Goal: Information Seeking & Learning: Learn about a topic

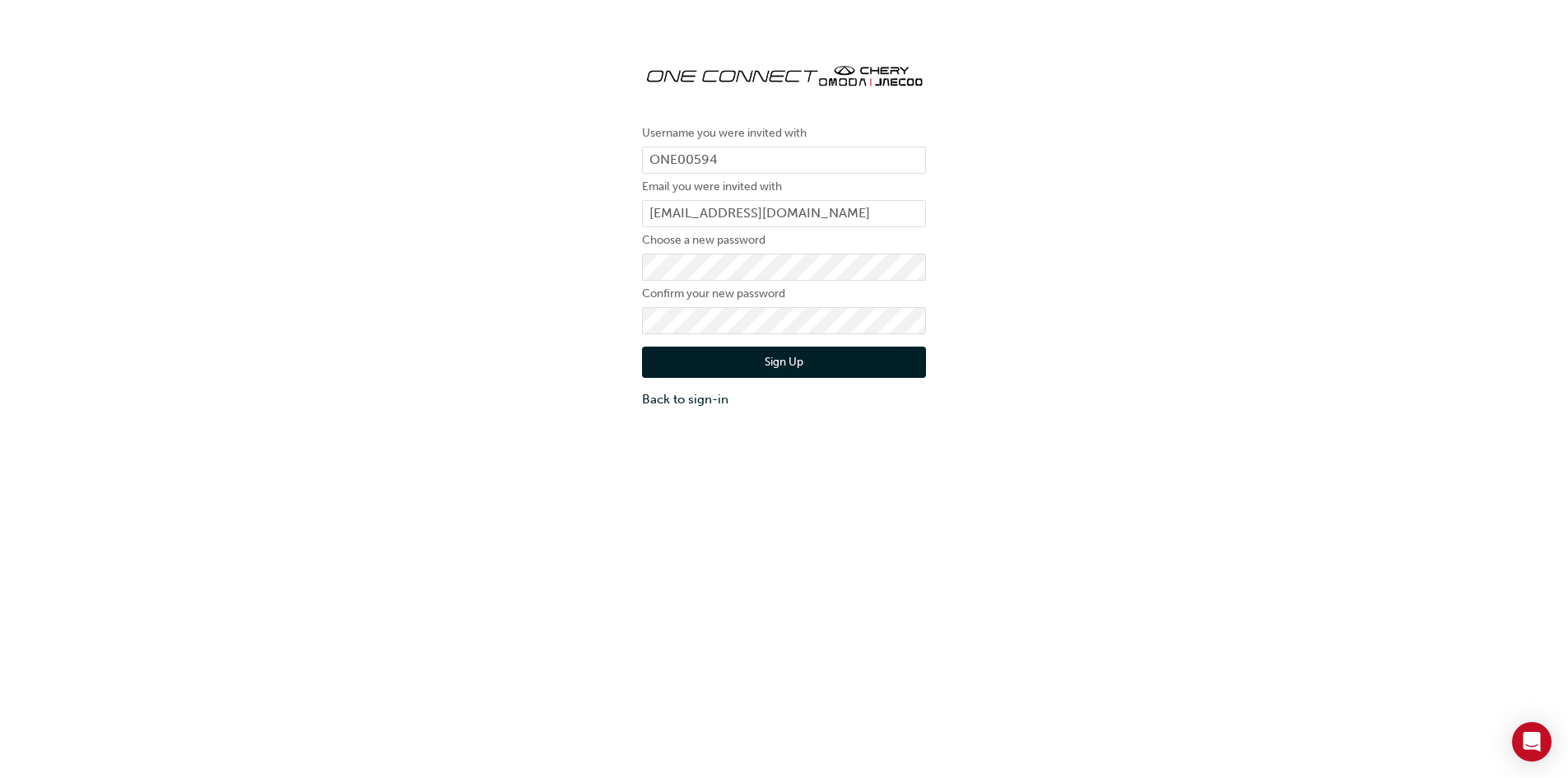
click at [839, 363] on button "Sign Up" at bounding box center [784, 362] width 284 height 31
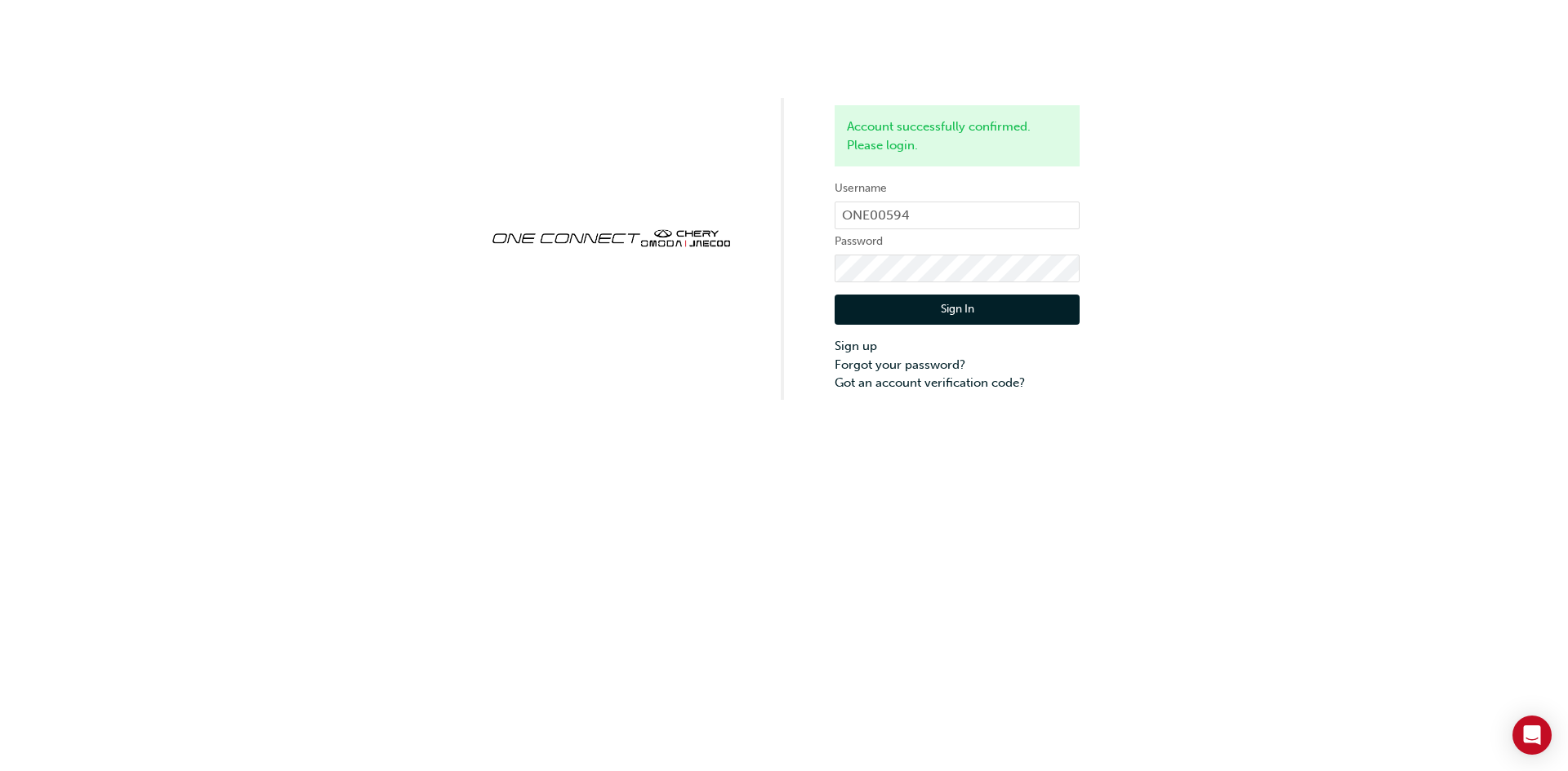
drag, startPoint x: 1252, startPoint y: 257, endPoint x: 1222, endPoint y: 258, distance: 30.0
click at [1251, 257] on div "Account successfully confirmed. Please login. Username ONE00594 Password Sign I…" at bounding box center [784, 200] width 1568 height 400
click at [999, 300] on button "Sign In" at bounding box center [956, 310] width 245 height 31
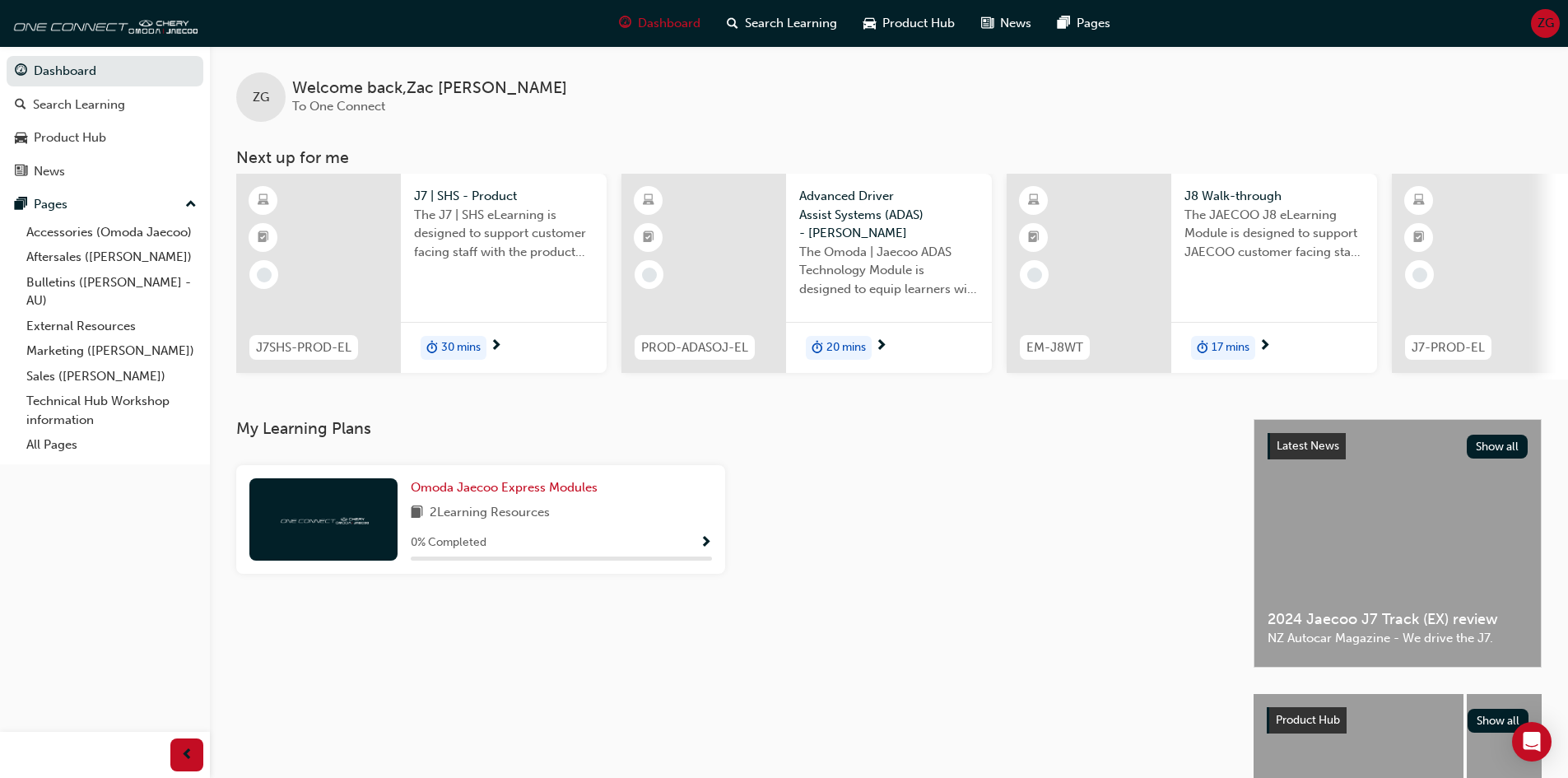
click at [358, 275] on div at bounding box center [318, 274] width 164 height 200
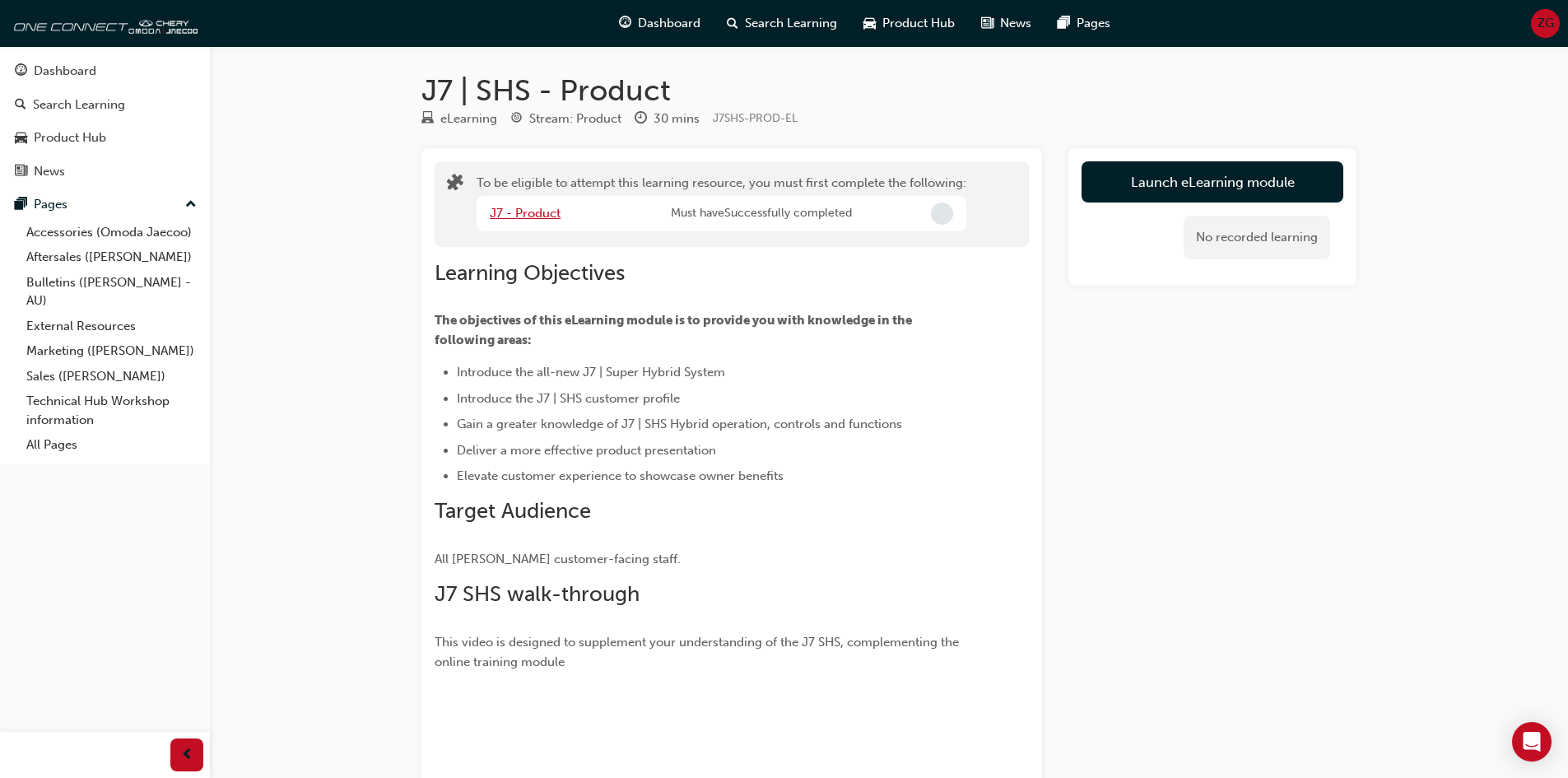
click at [531, 215] on link "J7 - Product" at bounding box center [525, 213] width 71 height 15
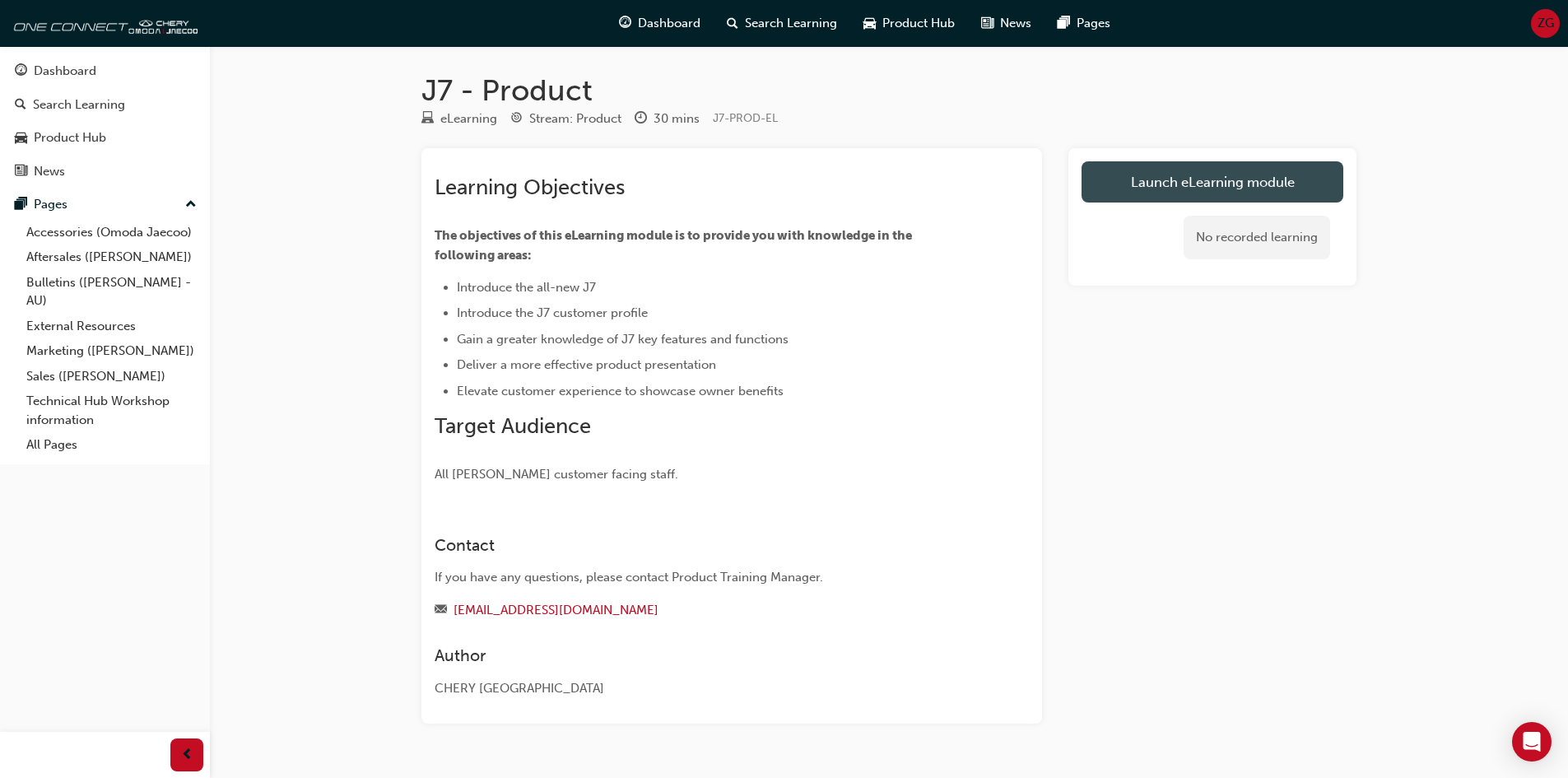
click at [1188, 180] on link "Launch eLearning module" at bounding box center [1213, 182] width 261 height 41
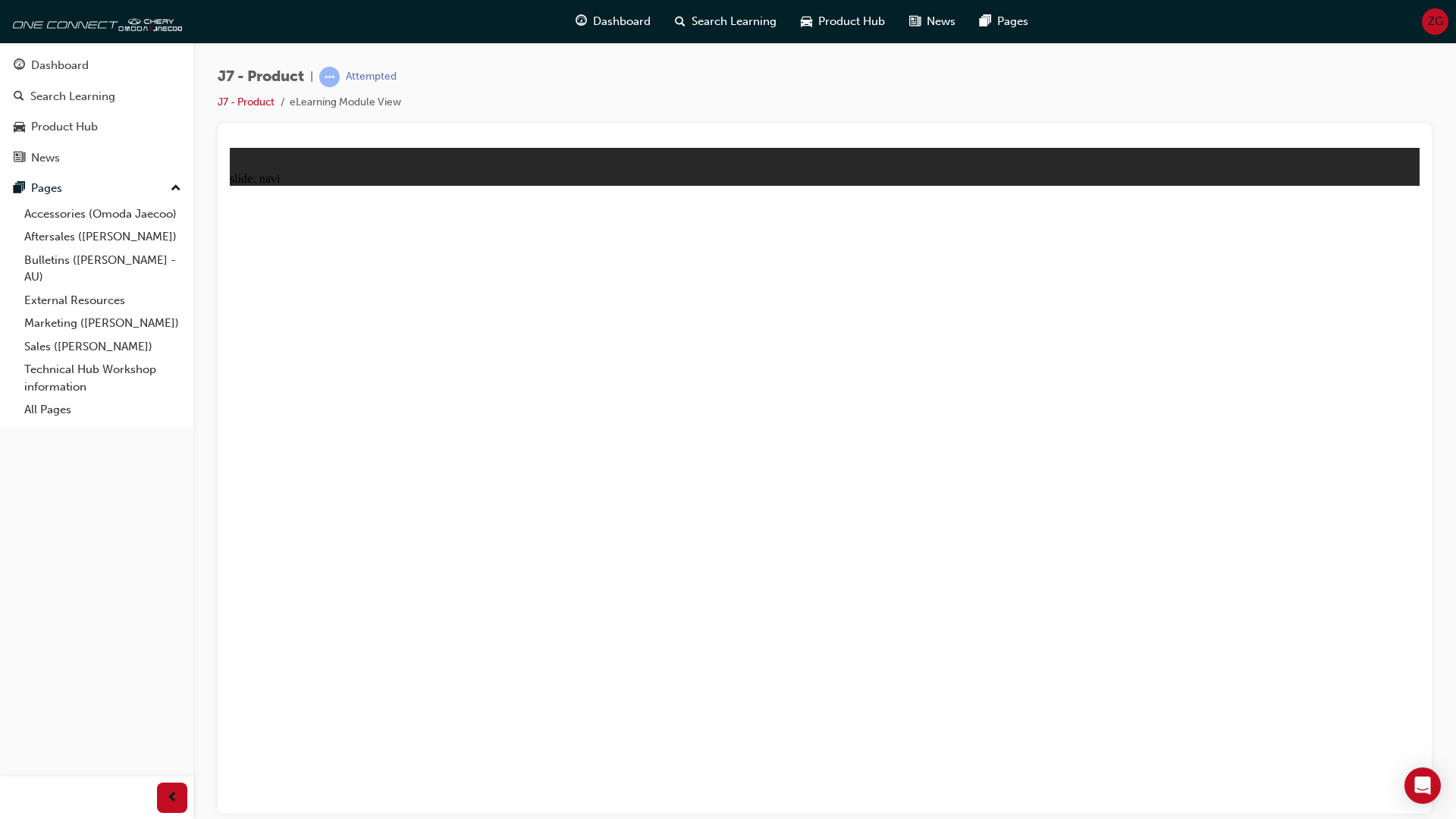
drag, startPoint x: 1654, startPoint y: 923, endPoint x: 1638, endPoint y: 918, distance: 16.8
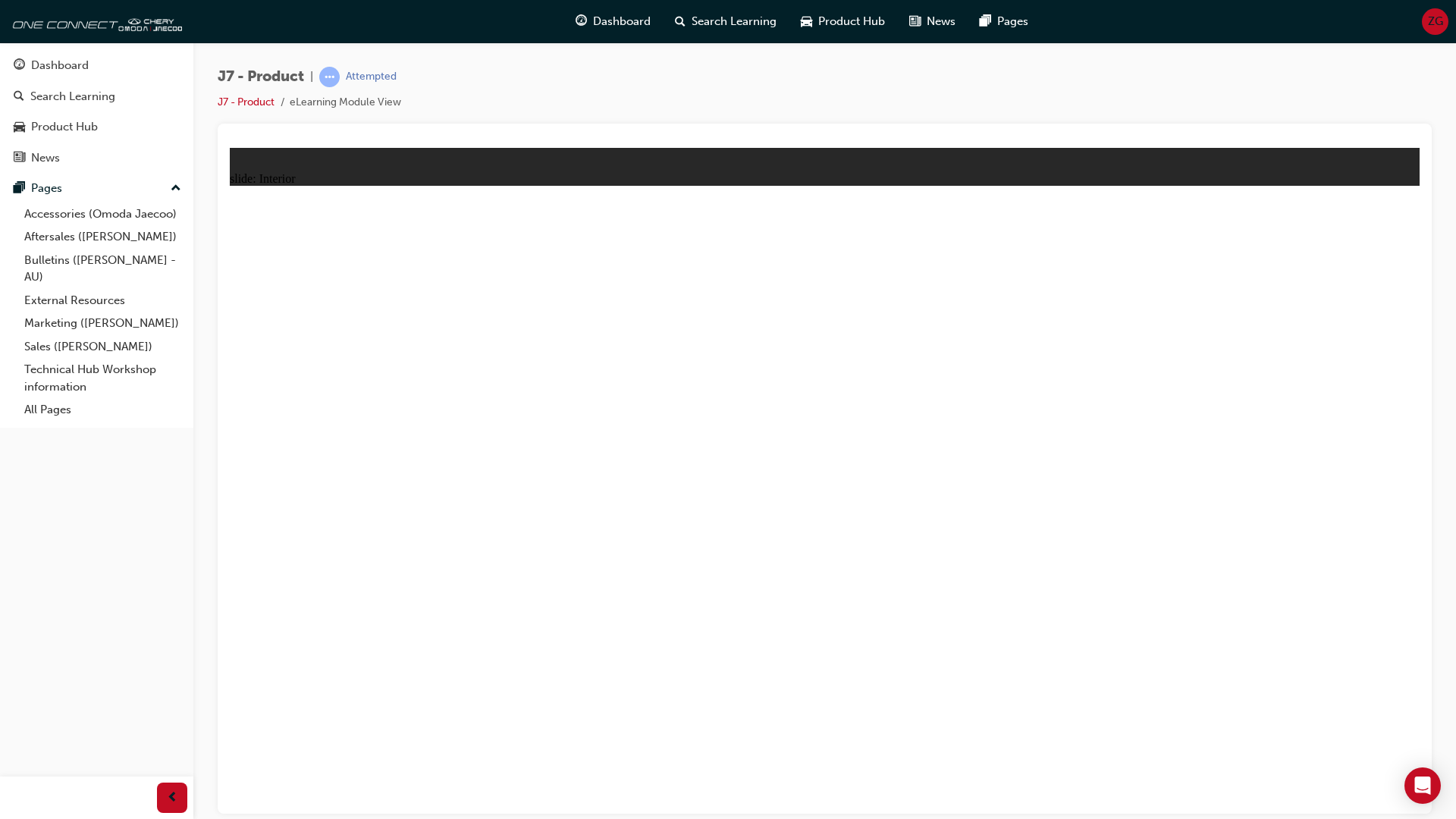
drag, startPoint x: 435, startPoint y: 839, endPoint x: 430, endPoint y: 829, distance: 11.2
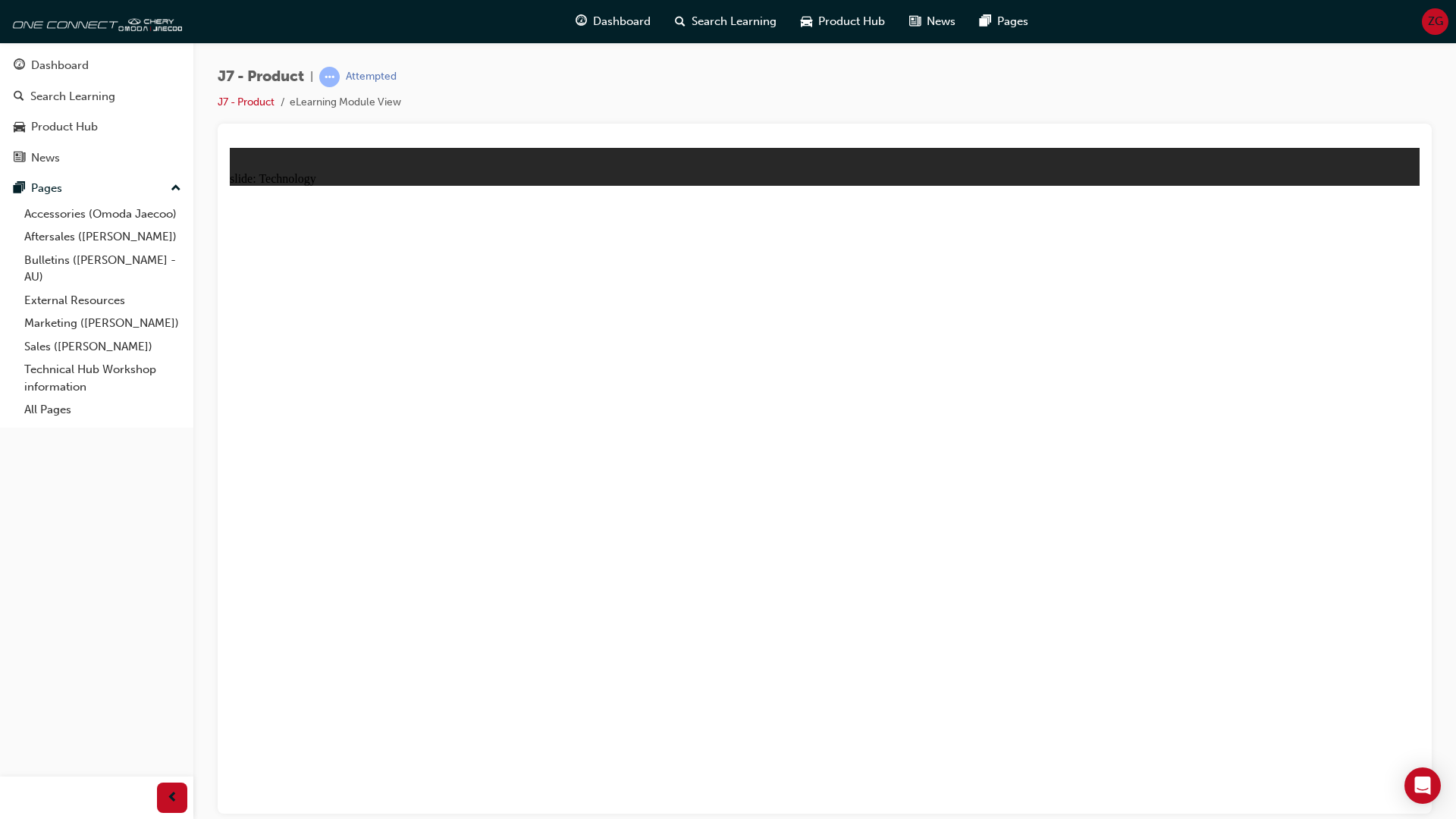
drag, startPoint x: 1476, startPoint y: 523, endPoint x: 1330, endPoint y: 609, distance: 169.4
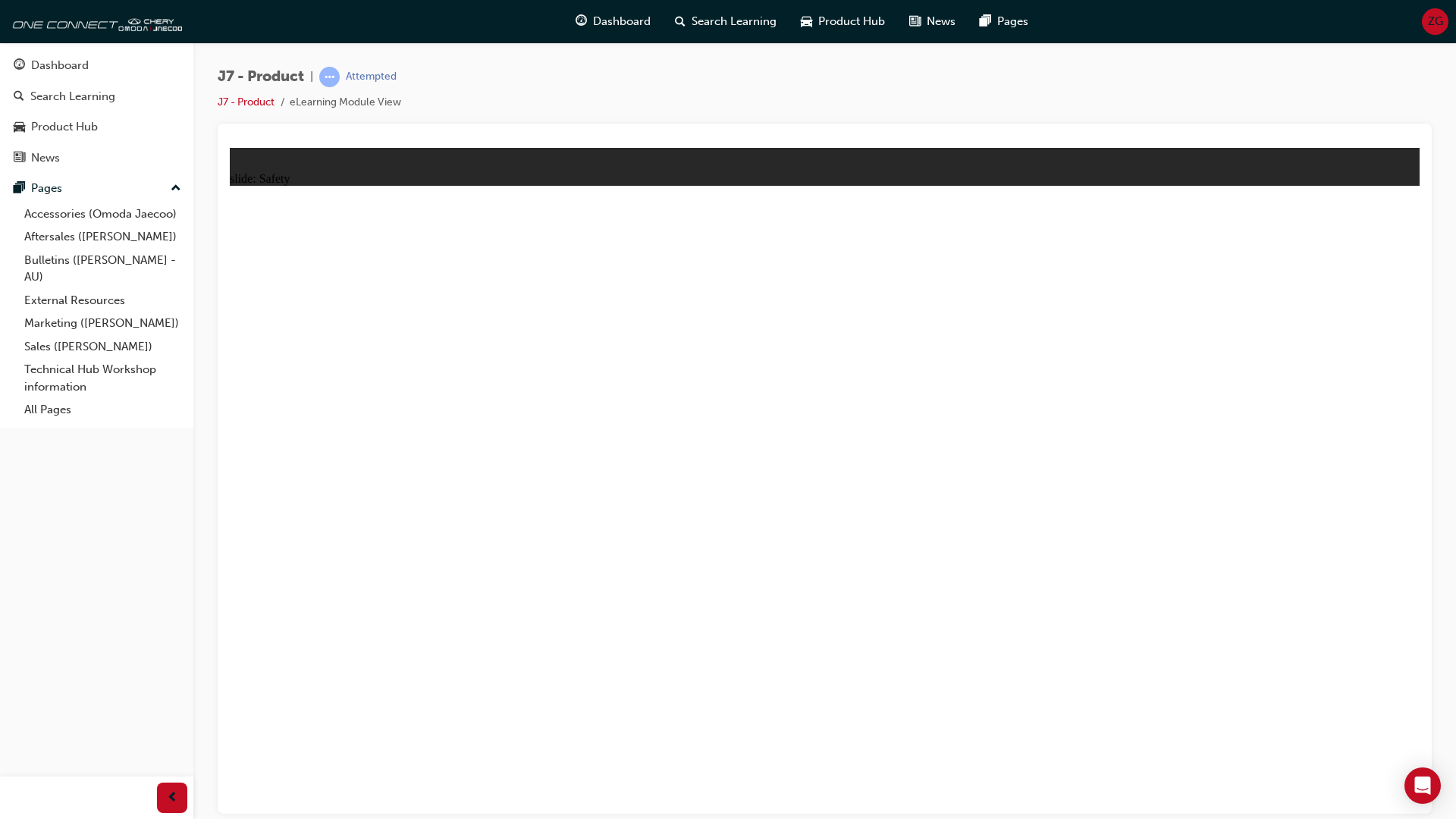
drag, startPoint x: 809, startPoint y: 470, endPoint x: 817, endPoint y: 470, distance: 8.0
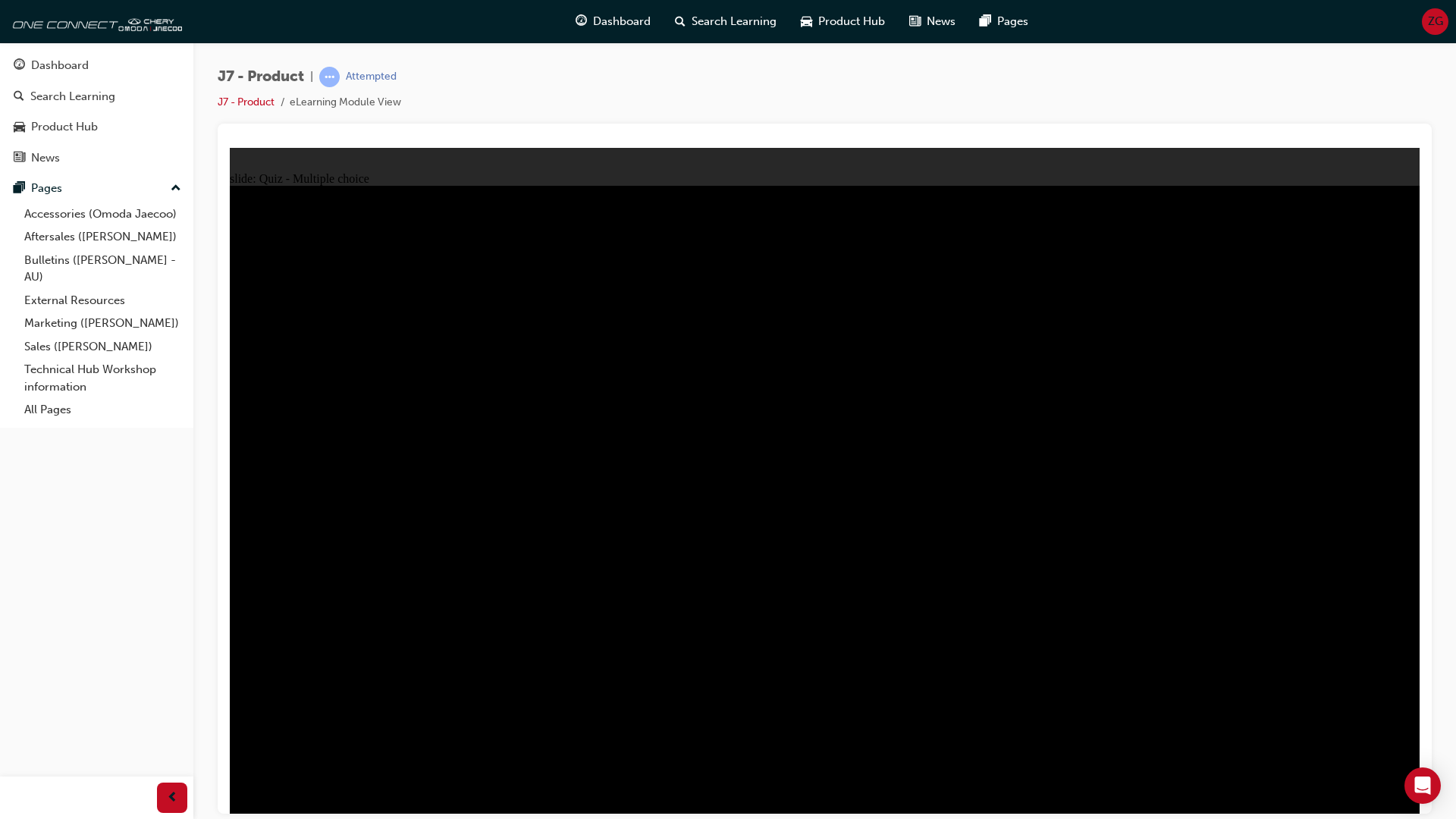
radio input "true"
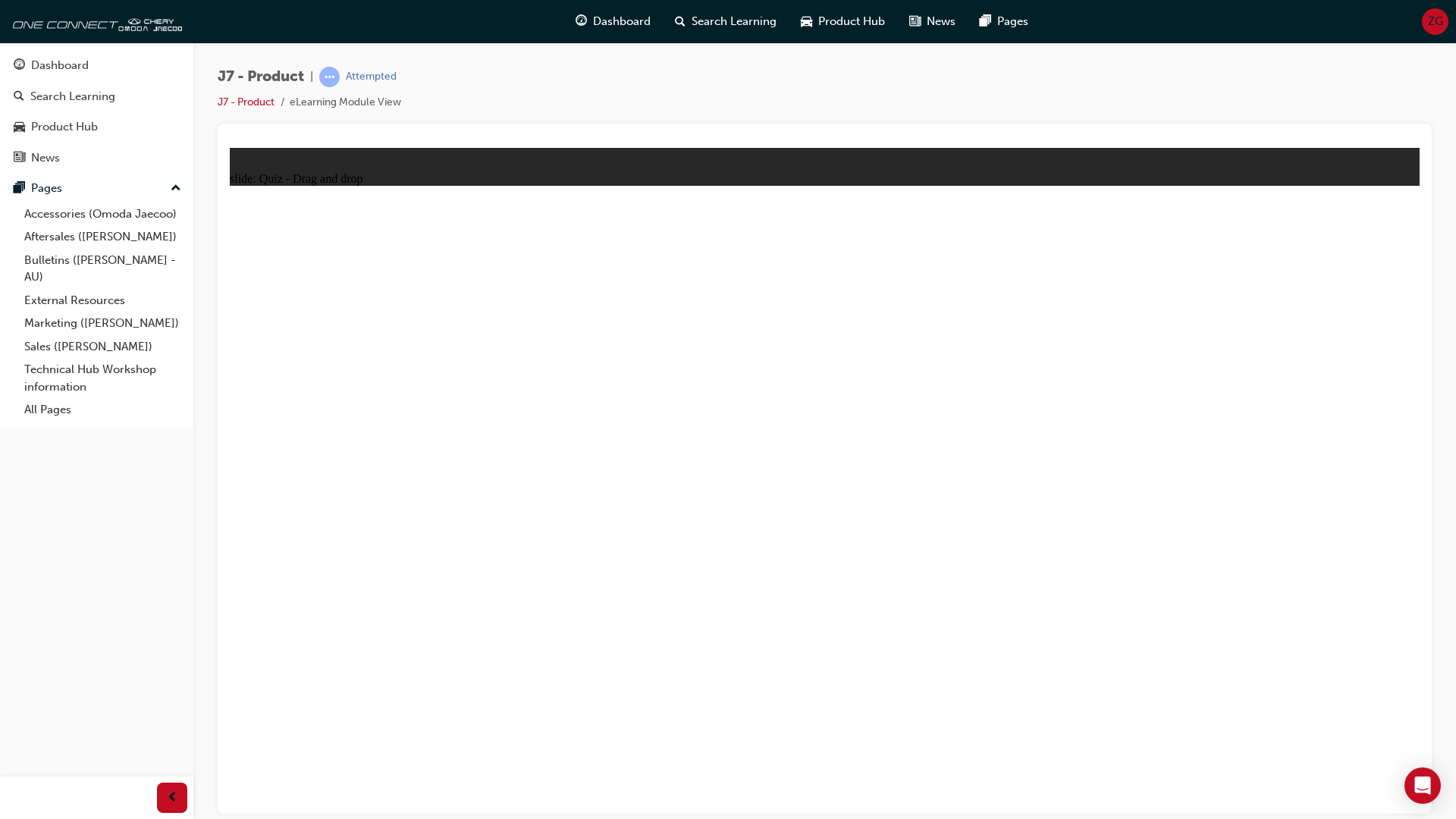
drag, startPoint x: 1369, startPoint y: 325, endPoint x: 362, endPoint y: 605, distance: 1045.2
drag, startPoint x: 1129, startPoint y: 282, endPoint x: 609, endPoint y: 577, distance: 597.9
drag, startPoint x: 1359, startPoint y: 463, endPoint x: 1519, endPoint y: 606, distance: 214.6
drag, startPoint x: 1019, startPoint y: 470, endPoint x: 934, endPoint y: 596, distance: 152.0
drag, startPoint x: 905, startPoint y: 241, endPoint x: 1219, endPoint y: 569, distance: 454.1
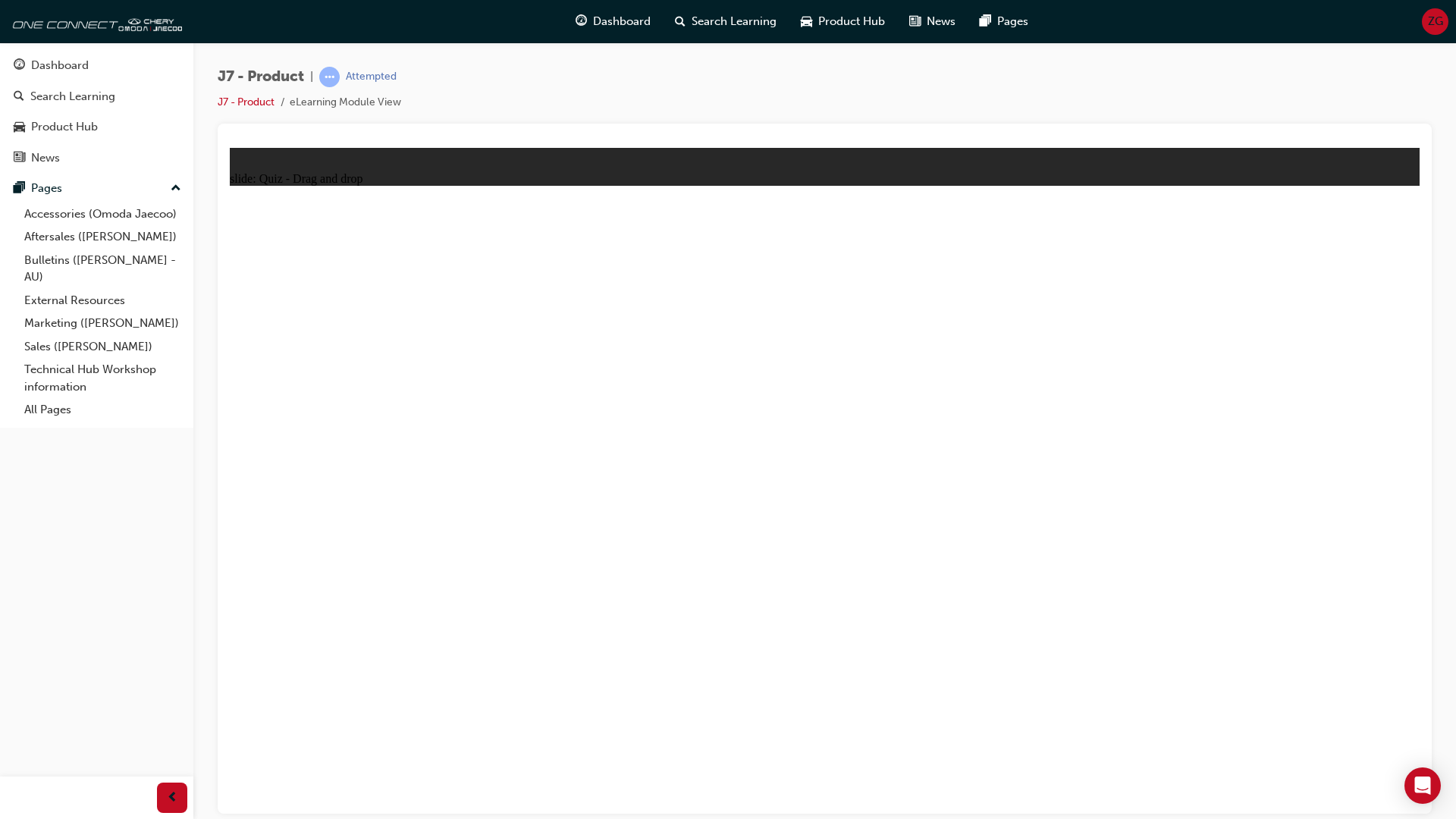
drag, startPoint x: 941, startPoint y: 718, endPoint x: 928, endPoint y: 691, distance: 30.0
drag, startPoint x: 1221, startPoint y: 588, endPoint x: 1262, endPoint y: 595, distance: 41.6
drag, startPoint x: 1186, startPoint y: 483, endPoint x: 1484, endPoint y: 567, distance: 309.6
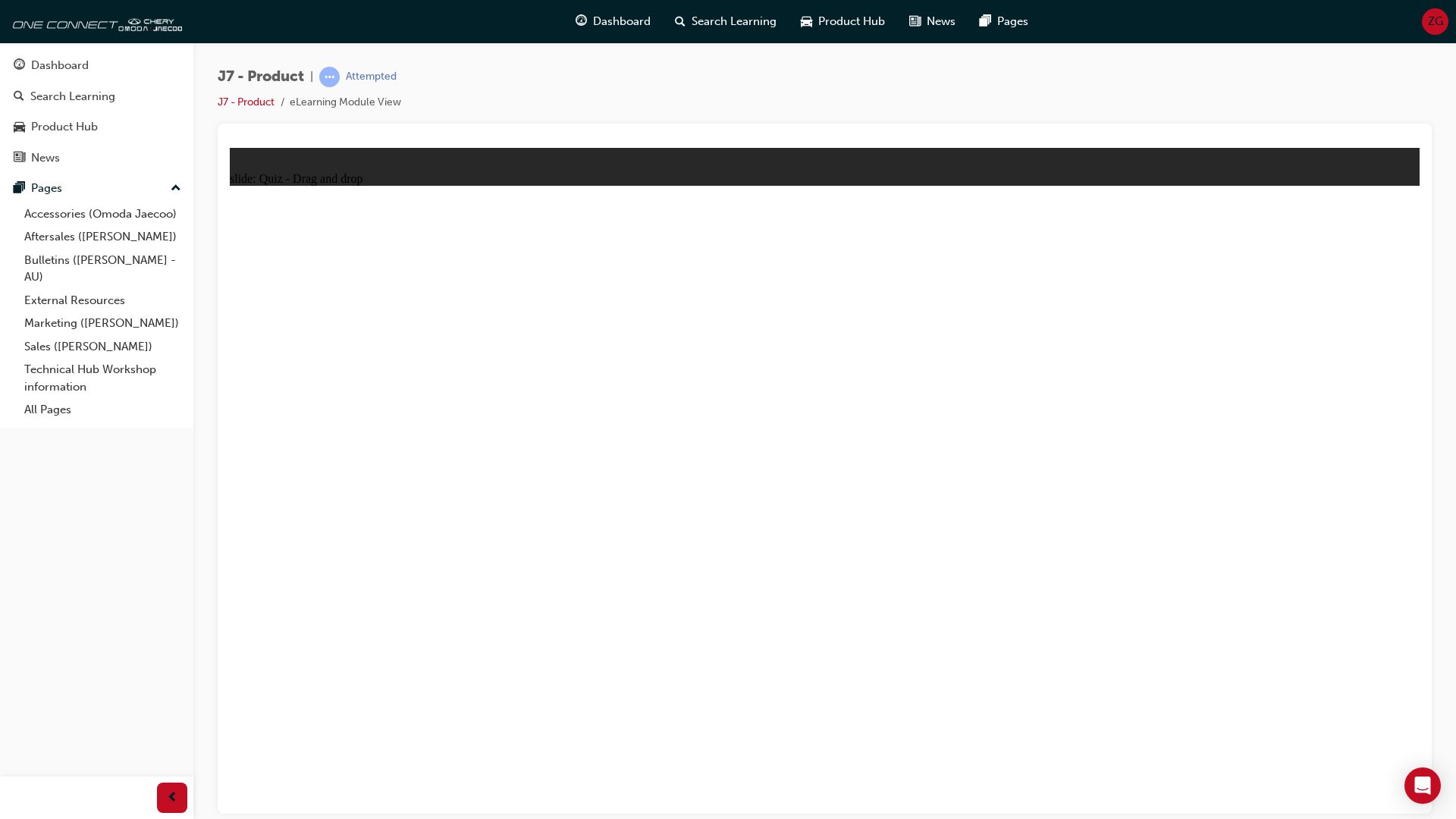
drag, startPoint x: 1447, startPoint y: 272, endPoint x: 892, endPoint y: 580, distance: 634.7
drag, startPoint x: 1177, startPoint y: 286, endPoint x: 424, endPoint y: 587, distance: 810.9
drag, startPoint x: 694, startPoint y: 561, endPoint x: 730, endPoint y: 604, distance: 56.1
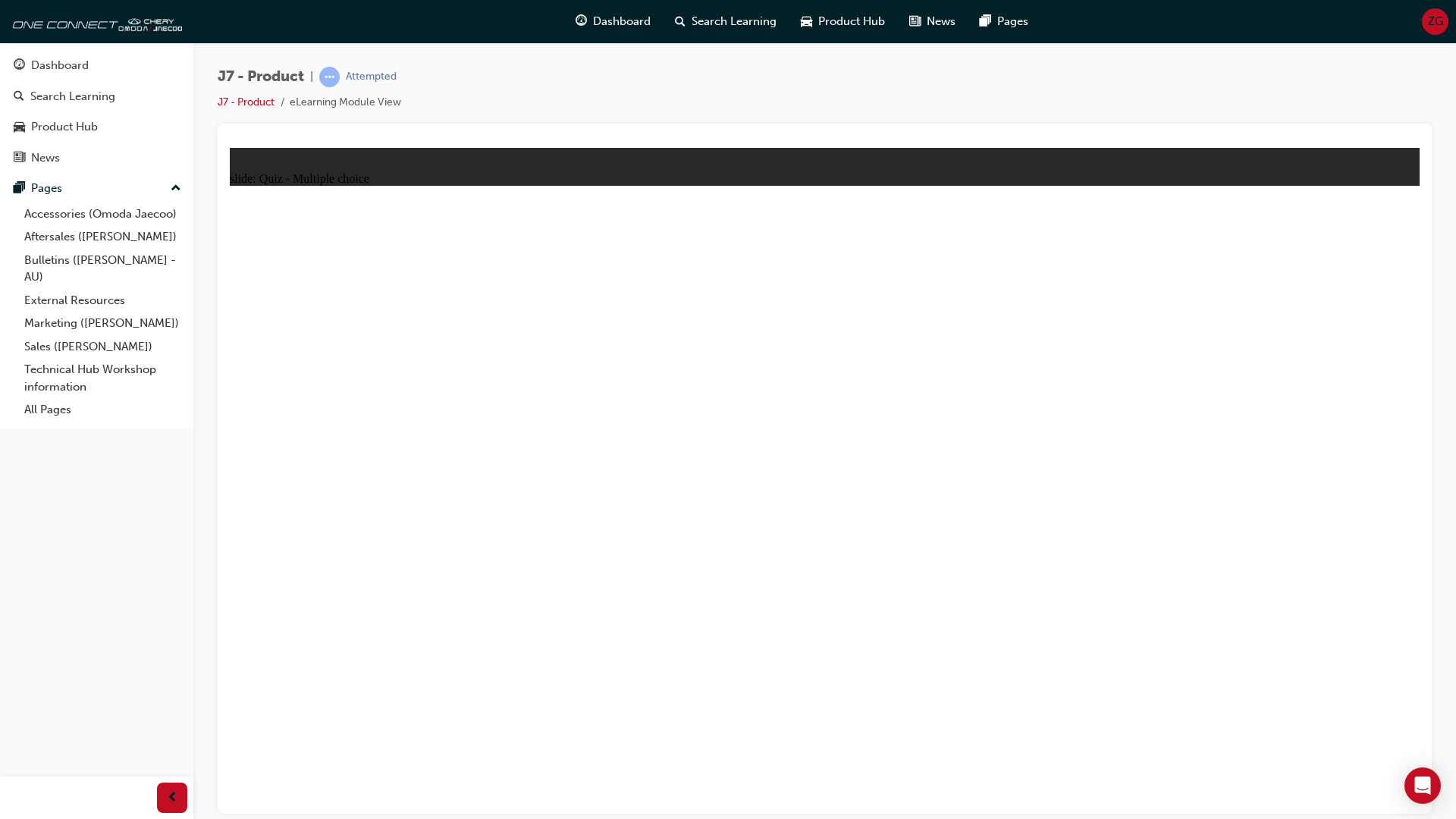
radio input "true"
drag, startPoint x: 972, startPoint y: 277, endPoint x: 1199, endPoint y: 699, distance: 479.2
drag, startPoint x: 1225, startPoint y: 295, endPoint x: 1293, endPoint y: 647, distance: 358.5
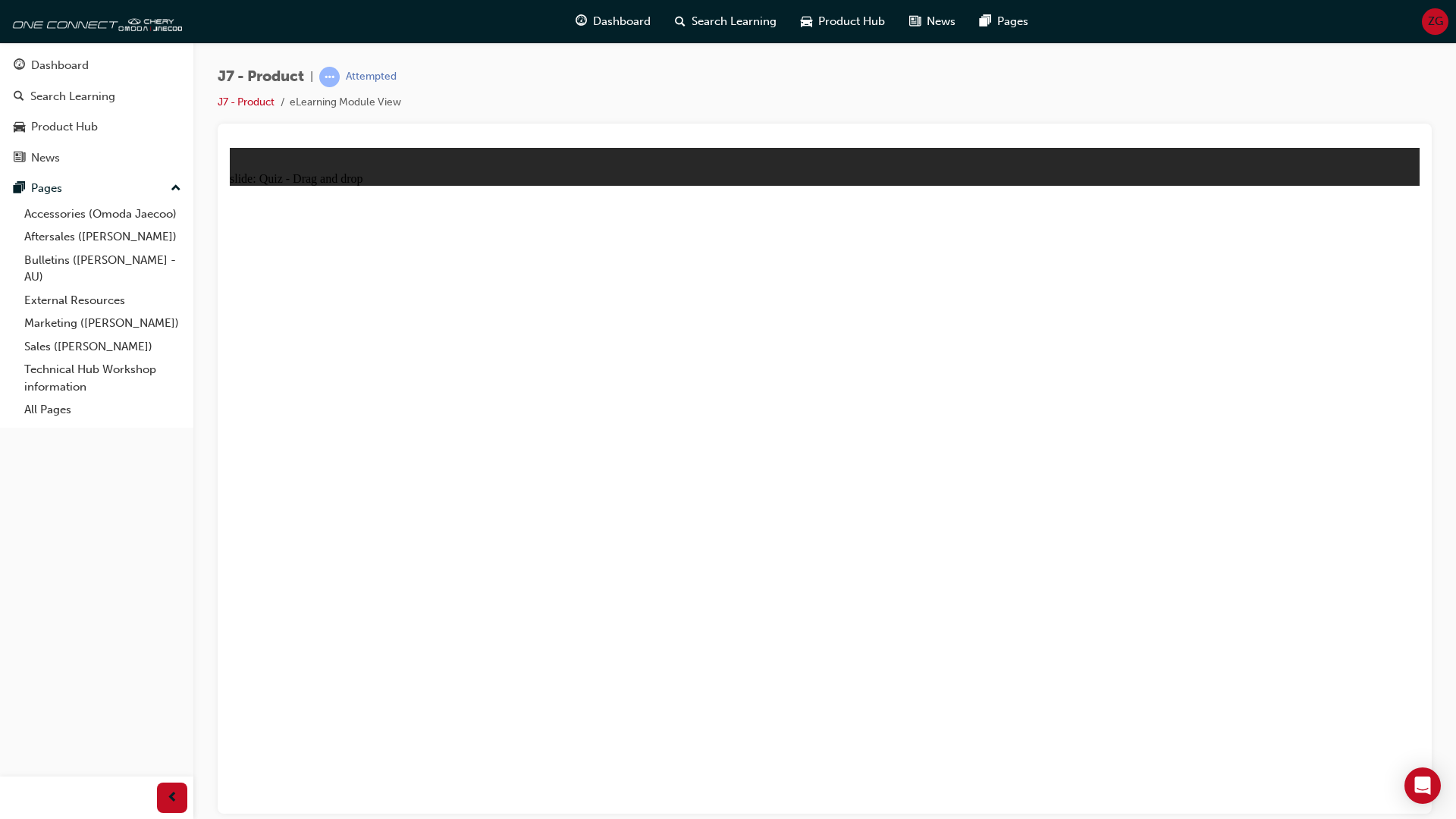
drag, startPoint x: 1126, startPoint y: 403, endPoint x: 1170, endPoint y: 713, distance: 313.1
drag, startPoint x: 981, startPoint y: 322, endPoint x: 1267, endPoint y: 694, distance: 469.2
drag, startPoint x: 1228, startPoint y: 336, endPoint x: 1226, endPoint y: 776, distance: 440.0
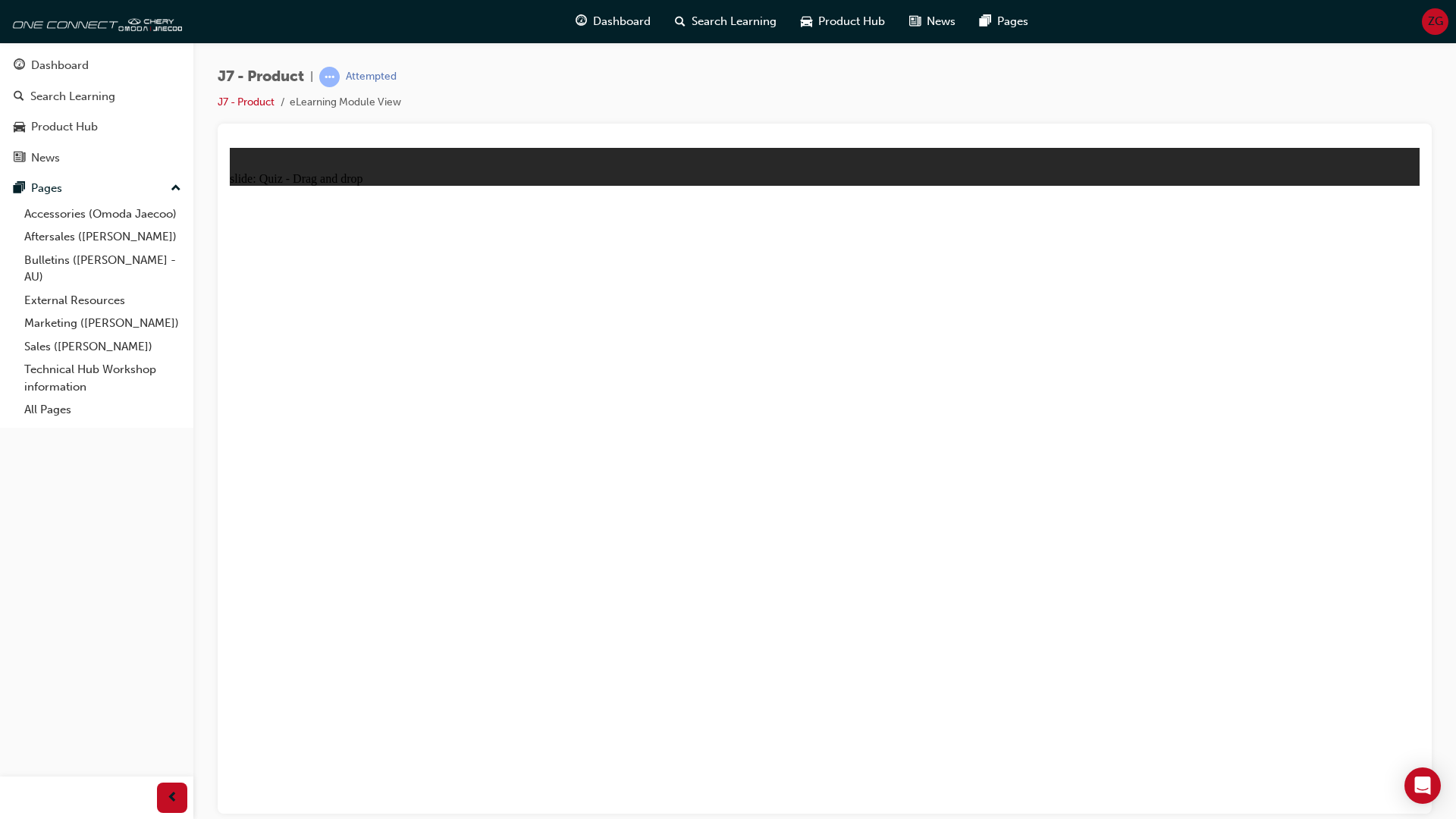
drag, startPoint x: 1327, startPoint y: 340, endPoint x: 642, endPoint y: 713, distance: 780.0
drag, startPoint x: 985, startPoint y: 336, endPoint x: 955, endPoint y: 698, distance: 363.2
drag, startPoint x: 1004, startPoint y: 274, endPoint x: 703, endPoint y: 636, distance: 470.8
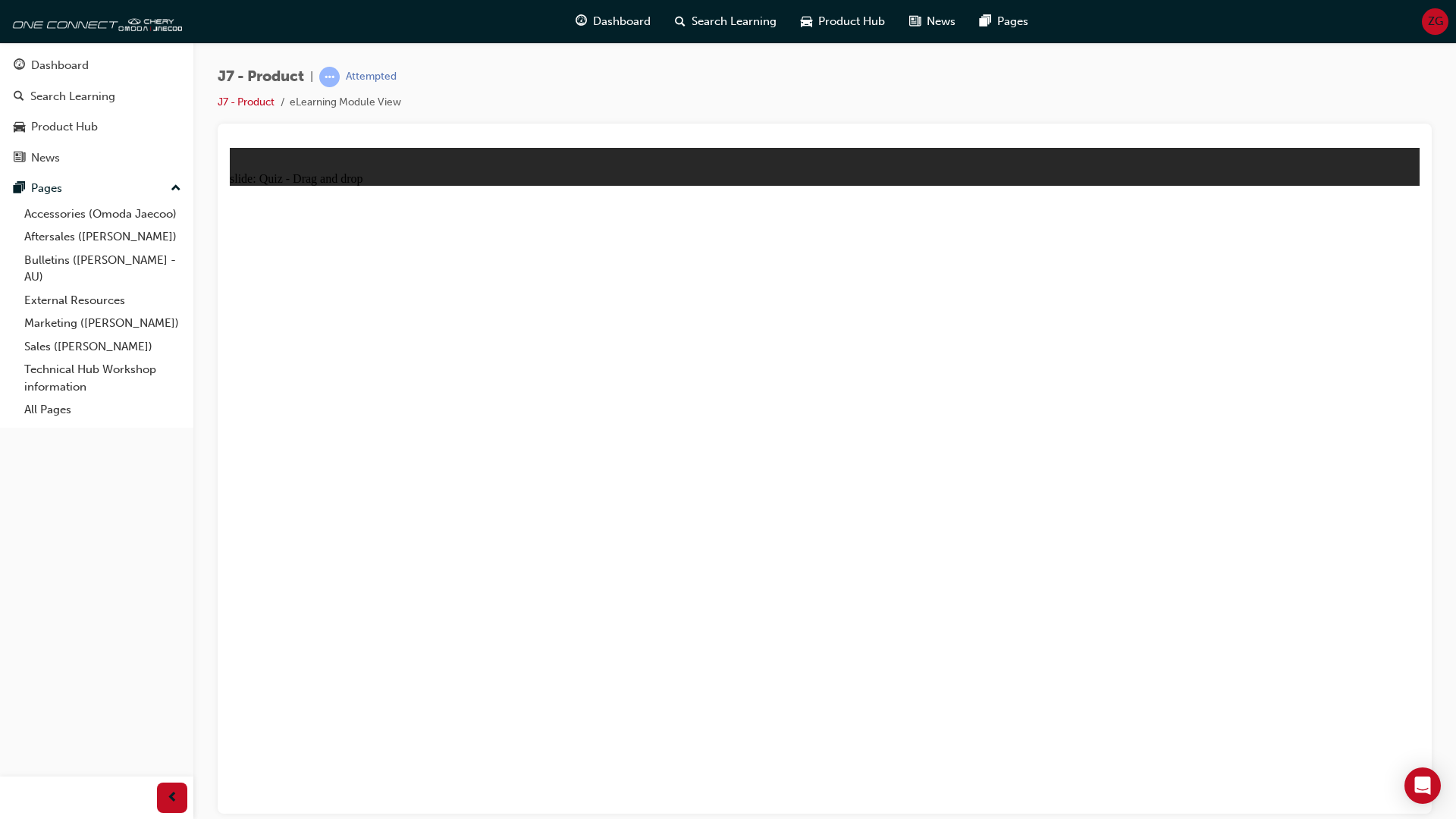
drag, startPoint x: 1238, startPoint y: 282, endPoint x: 705, endPoint y: 657, distance: 651.7
drag, startPoint x: 1531, startPoint y: 291, endPoint x: 1181, endPoint y: 665, distance: 512.2
drag, startPoint x: 882, startPoint y: 277, endPoint x: 1141, endPoint y: 729, distance: 520.9
drag, startPoint x: 1340, startPoint y: 379, endPoint x: 694, endPoint y: 642, distance: 697.5
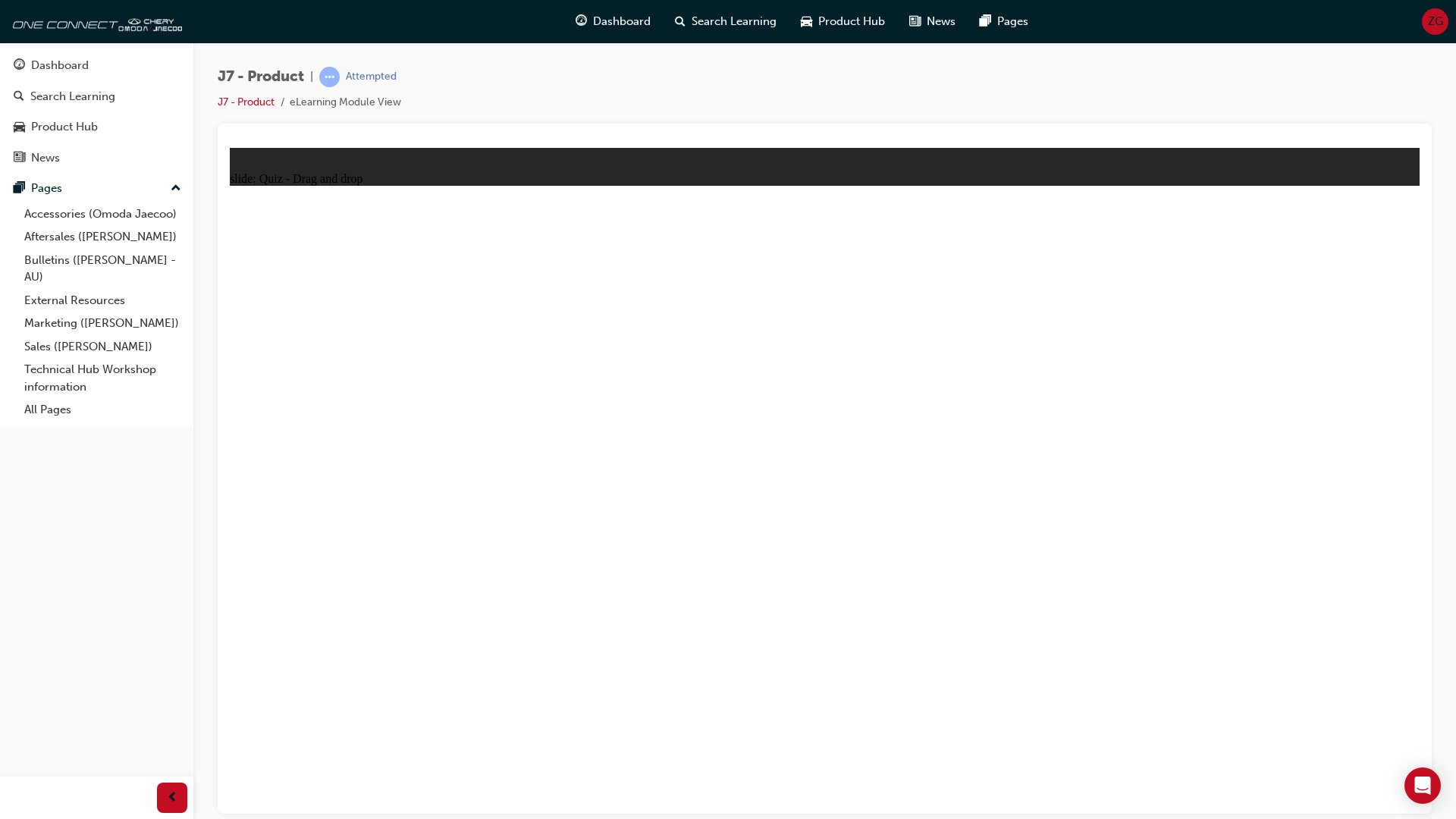
drag, startPoint x: 1427, startPoint y: 269, endPoint x: 1158, endPoint y: 506, distance: 358.5
drag, startPoint x: 1319, startPoint y: 334, endPoint x: 1080, endPoint y: 651, distance: 397.0
drag, startPoint x: 1111, startPoint y: 276, endPoint x: 564, endPoint y: 648, distance: 661.5
drag, startPoint x: 894, startPoint y: 338, endPoint x: 640, endPoint y: 661, distance: 410.9
drag, startPoint x: 985, startPoint y: 344, endPoint x: 707, endPoint y: 647, distance: 411.2
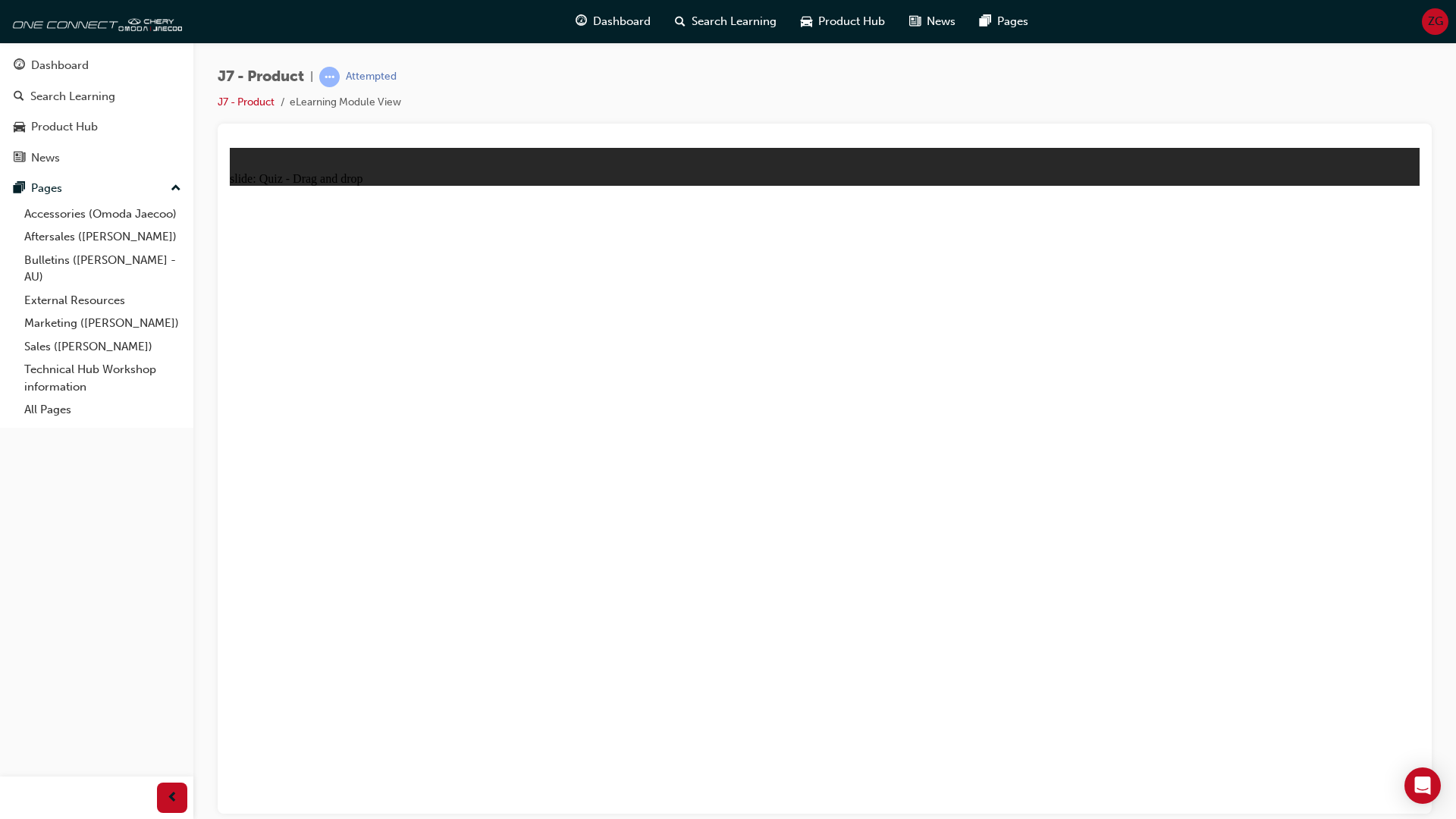
drag, startPoint x: 981, startPoint y: 281, endPoint x: 1165, endPoint y: 645, distance: 407.9
drag, startPoint x: 1101, startPoint y: 328, endPoint x: 1251, endPoint y: 623, distance: 330.9
drag, startPoint x: 1202, startPoint y: 328, endPoint x: 679, endPoint y: 674, distance: 627.1
drag, startPoint x: 1208, startPoint y: 292, endPoint x: 1298, endPoint y: 715, distance: 432.5
drag, startPoint x: 1310, startPoint y: 287, endPoint x: 669, endPoint y: 673, distance: 748.2
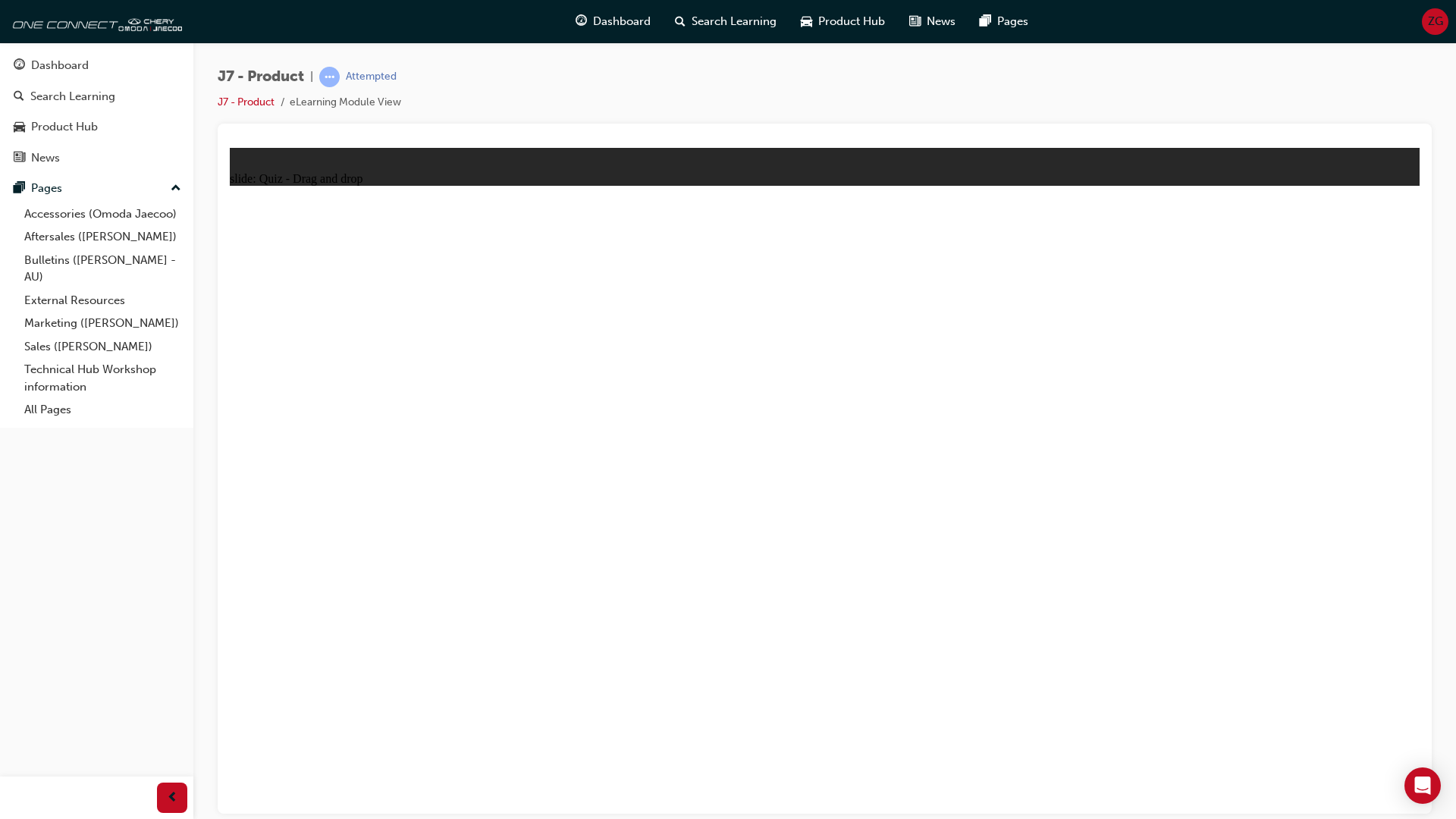
drag, startPoint x: 1422, startPoint y: 277, endPoint x: 1099, endPoint y: 467, distance: 374.7
drag, startPoint x: 1419, startPoint y: 279, endPoint x: 516, endPoint y: 680, distance: 988.0
drag, startPoint x: 1533, startPoint y: 309, endPoint x: 1101, endPoint y: 791, distance: 647.3
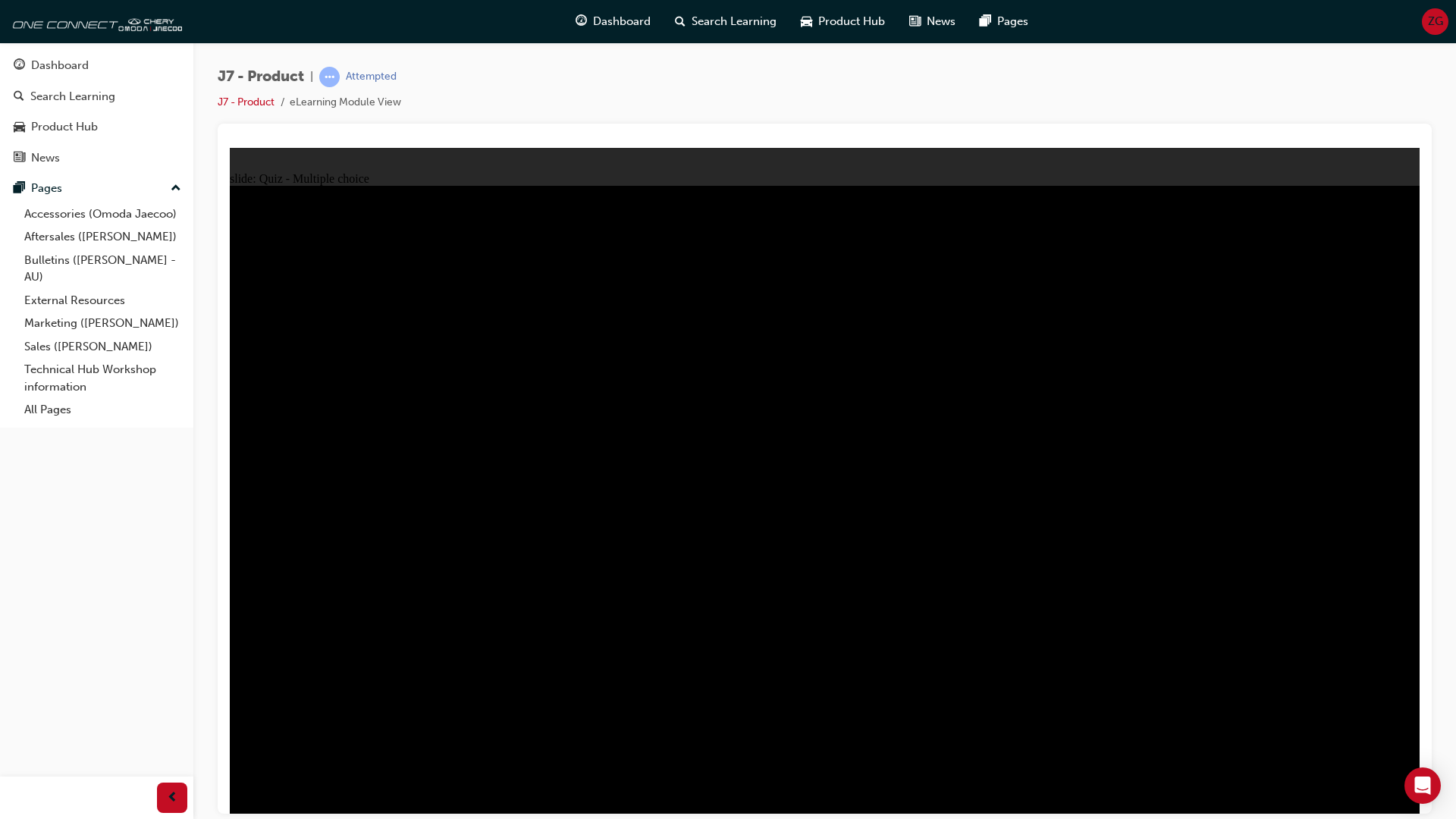
radio input "true"
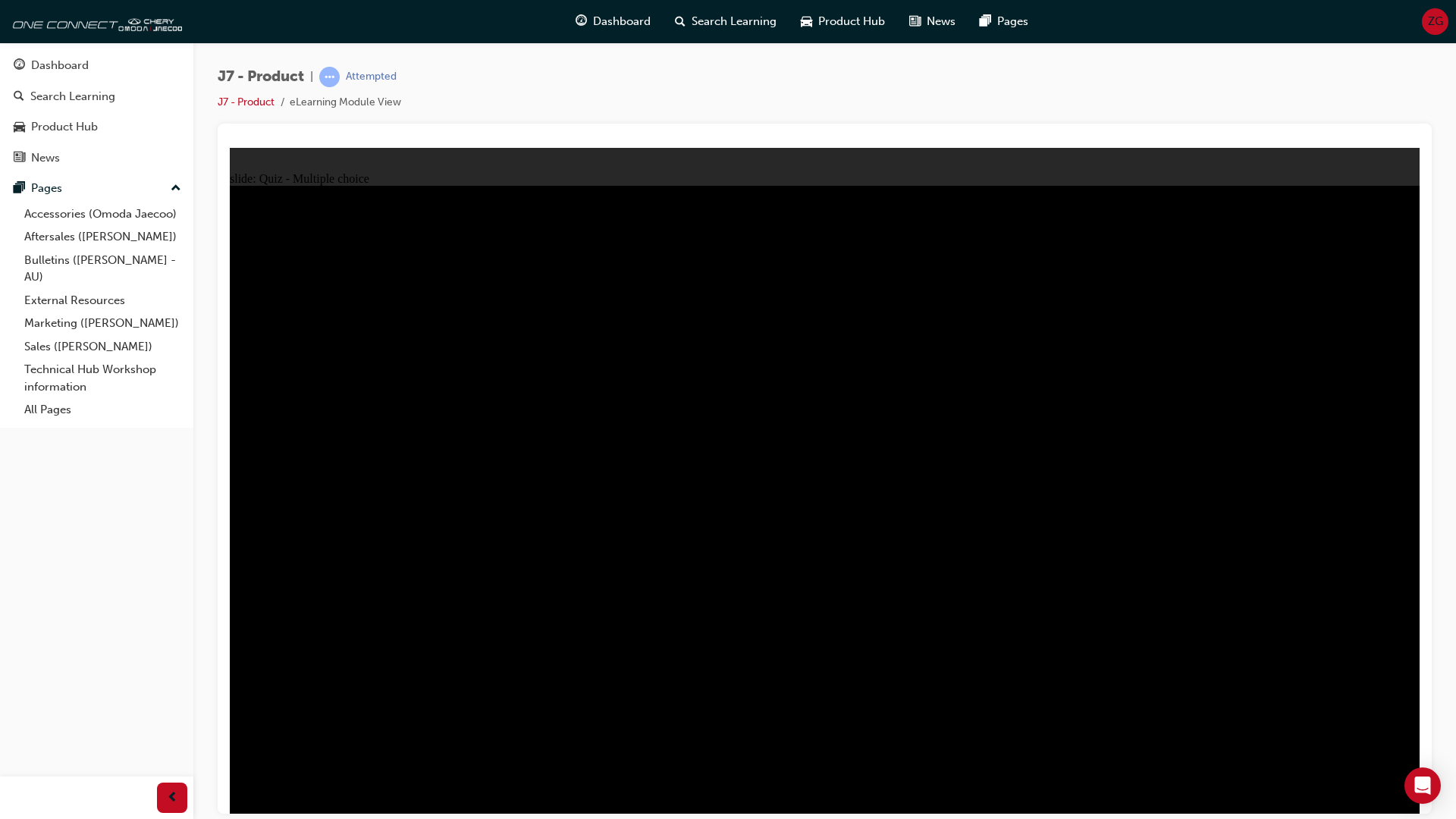
radio input "true"
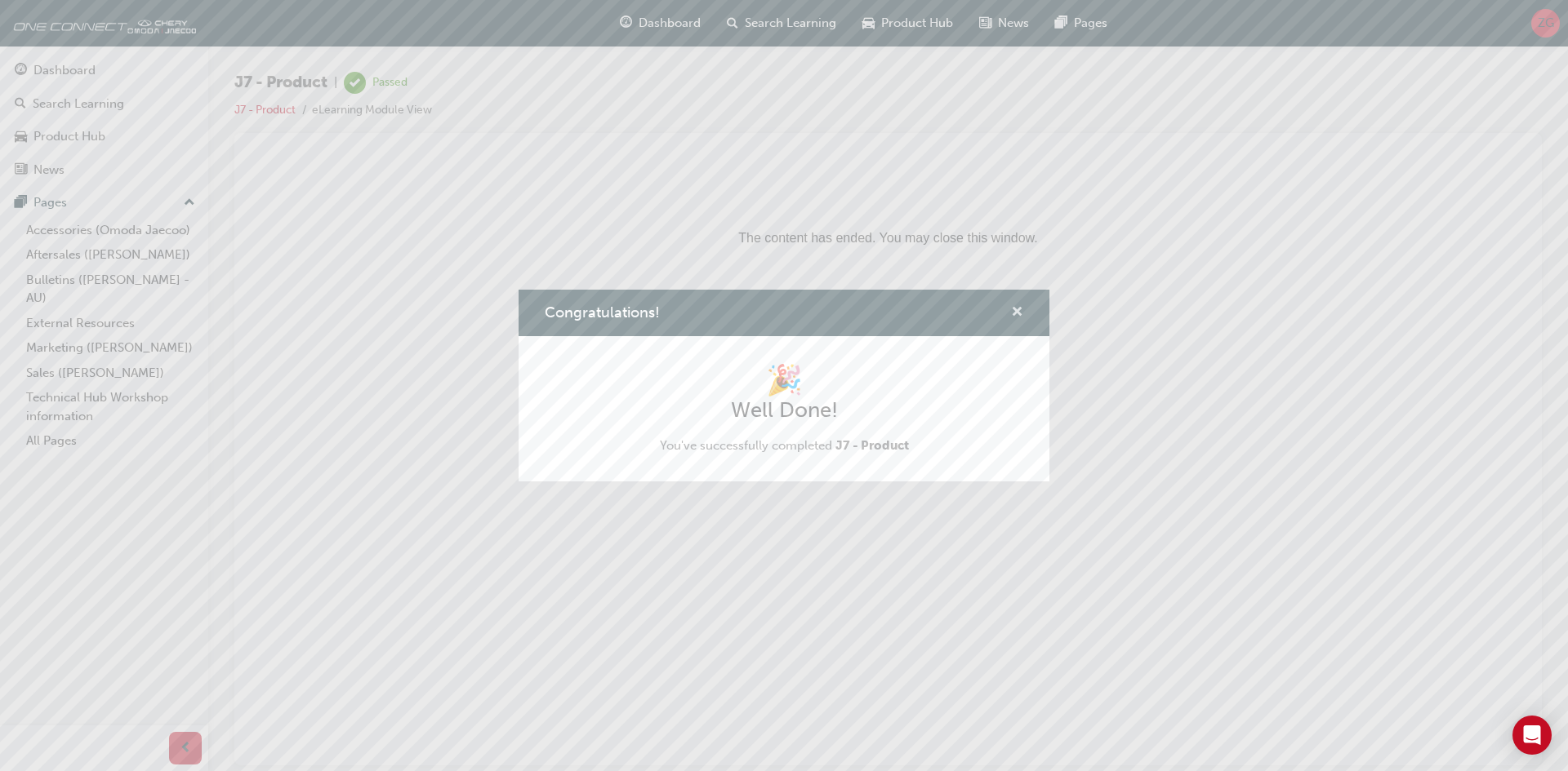
click at [1019, 315] on span "cross-icon" at bounding box center [1017, 313] width 12 height 14
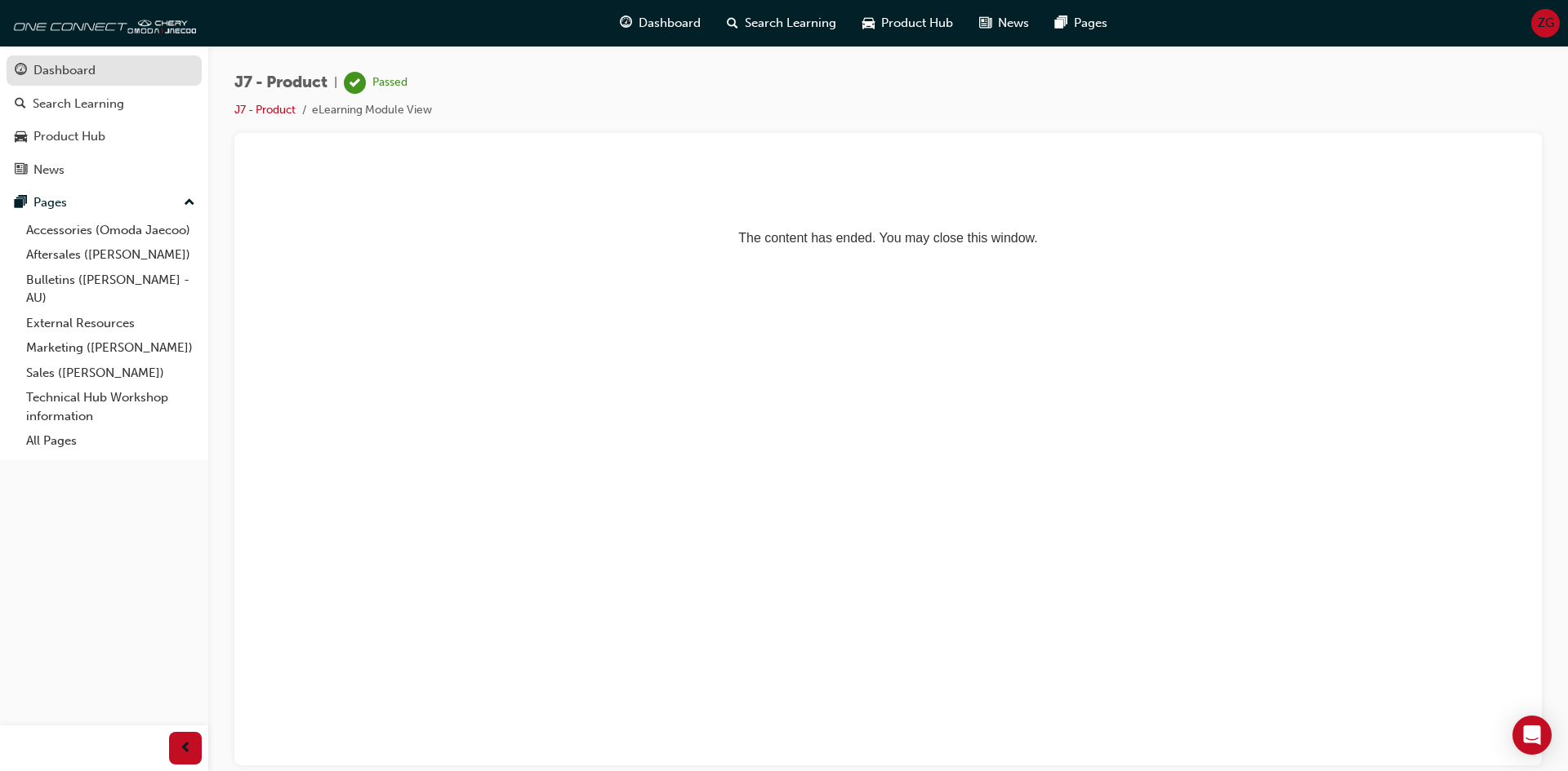
click at [95, 76] on div "Dashboard" at bounding box center [64, 71] width 62 height 19
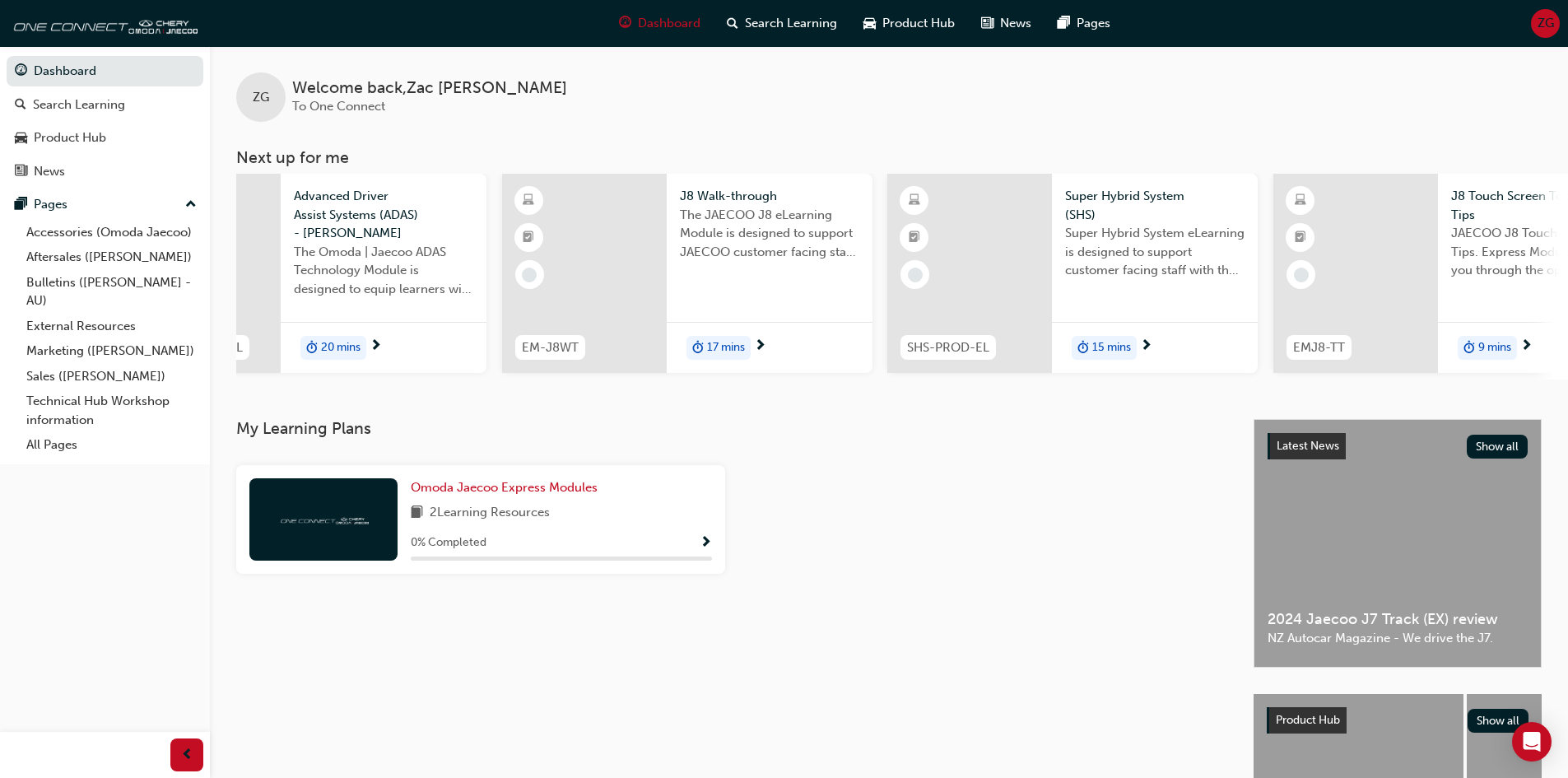
scroll to position [0, 594]
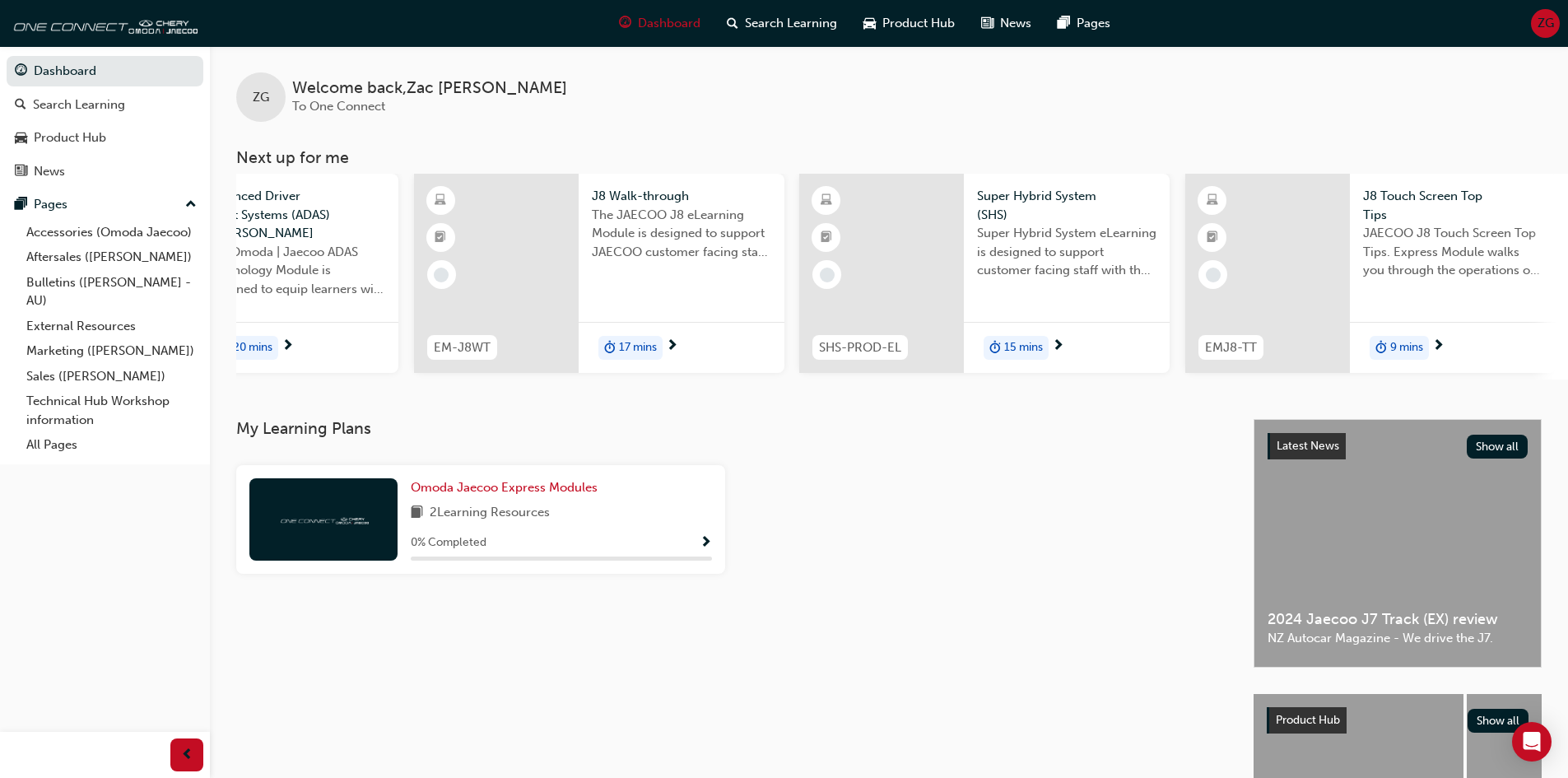
click at [1294, 329] on div at bounding box center [1267, 274] width 164 height 200
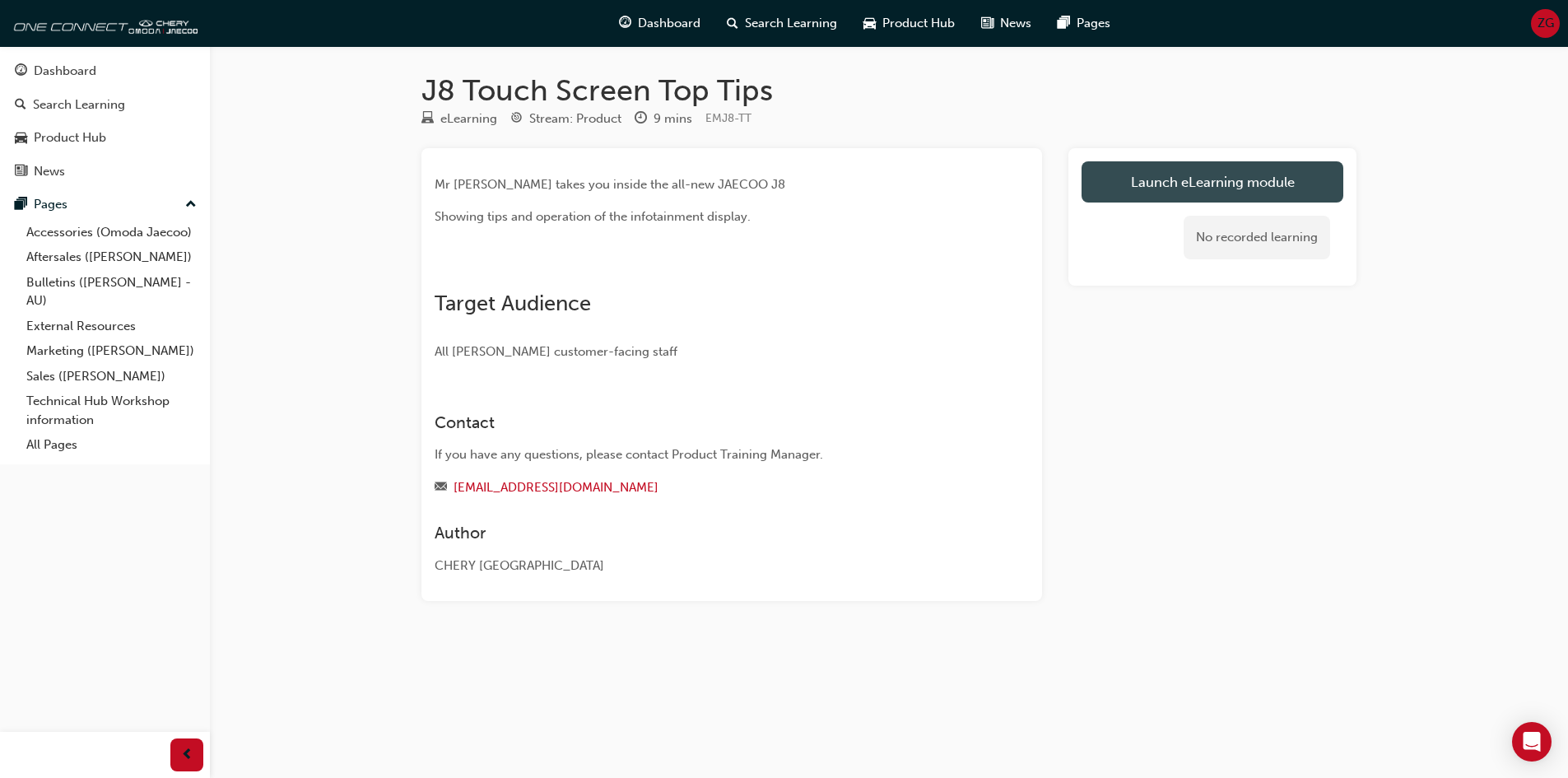
click at [1171, 179] on link "Launch eLearning module" at bounding box center [1213, 182] width 261 height 41
